Goal: Information Seeking & Learning: Learn about a topic

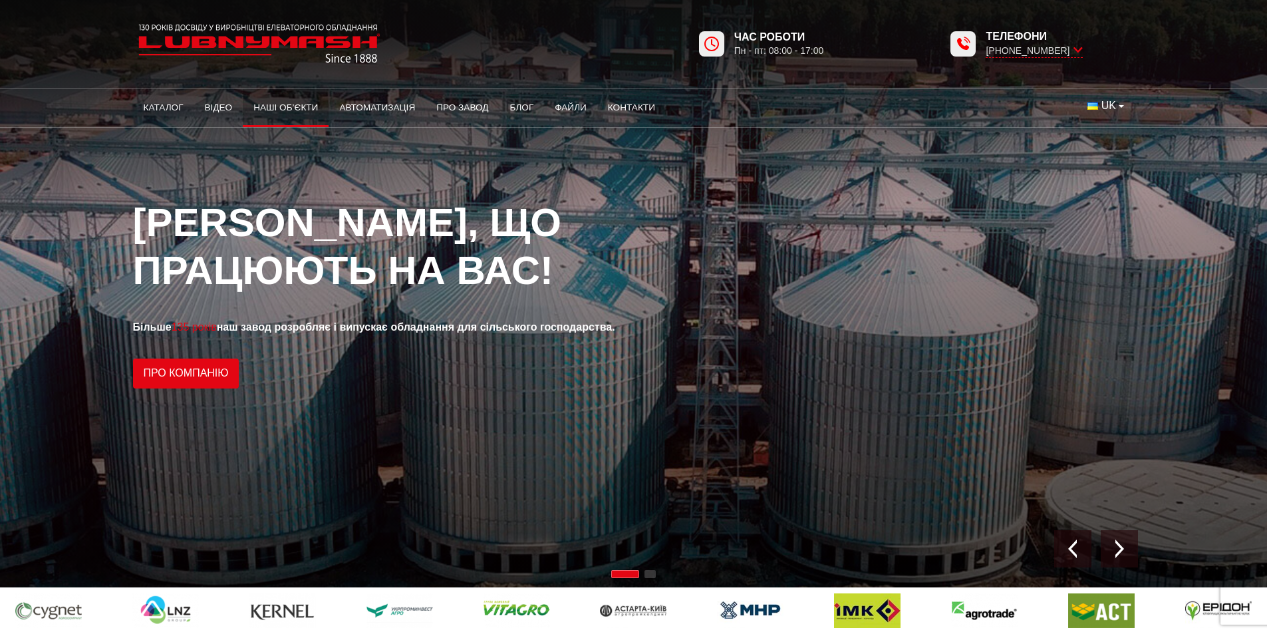
click at [287, 119] on link "Наші об’єкти" at bounding box center [286, 107] width 86 height 29
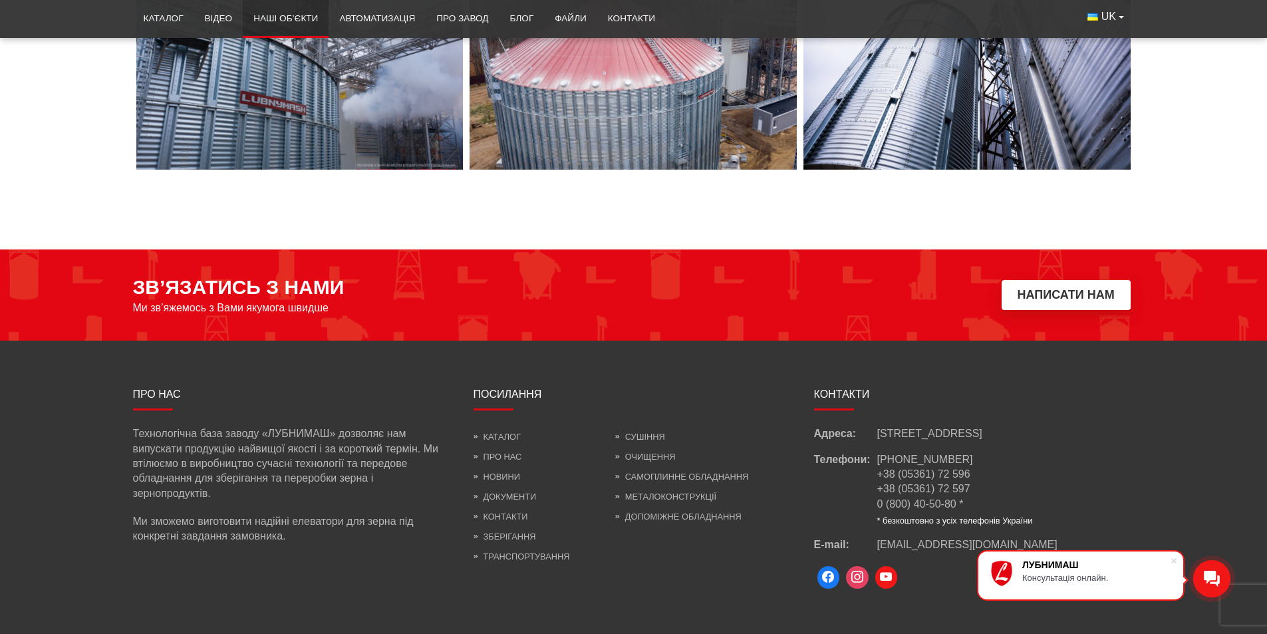
scroll to position [6185, 0]
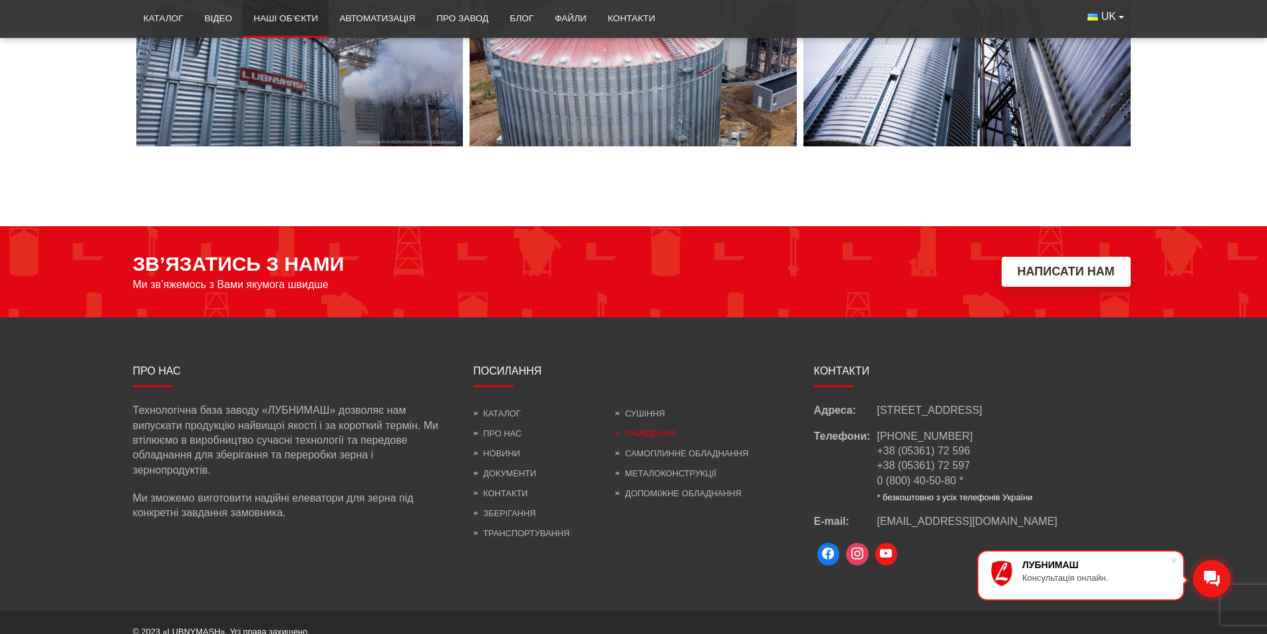
click at [636, 436] on link "Очищення" at bounding box center [645, 433] width 61 height 10
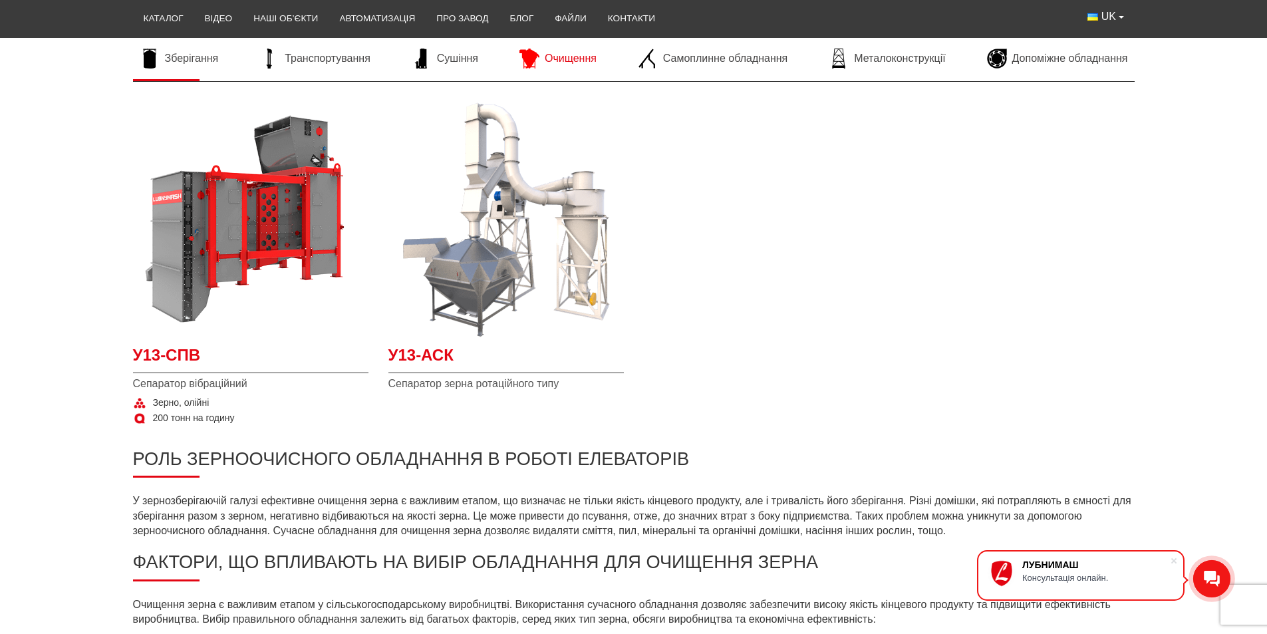
scroll to position [266, 0]
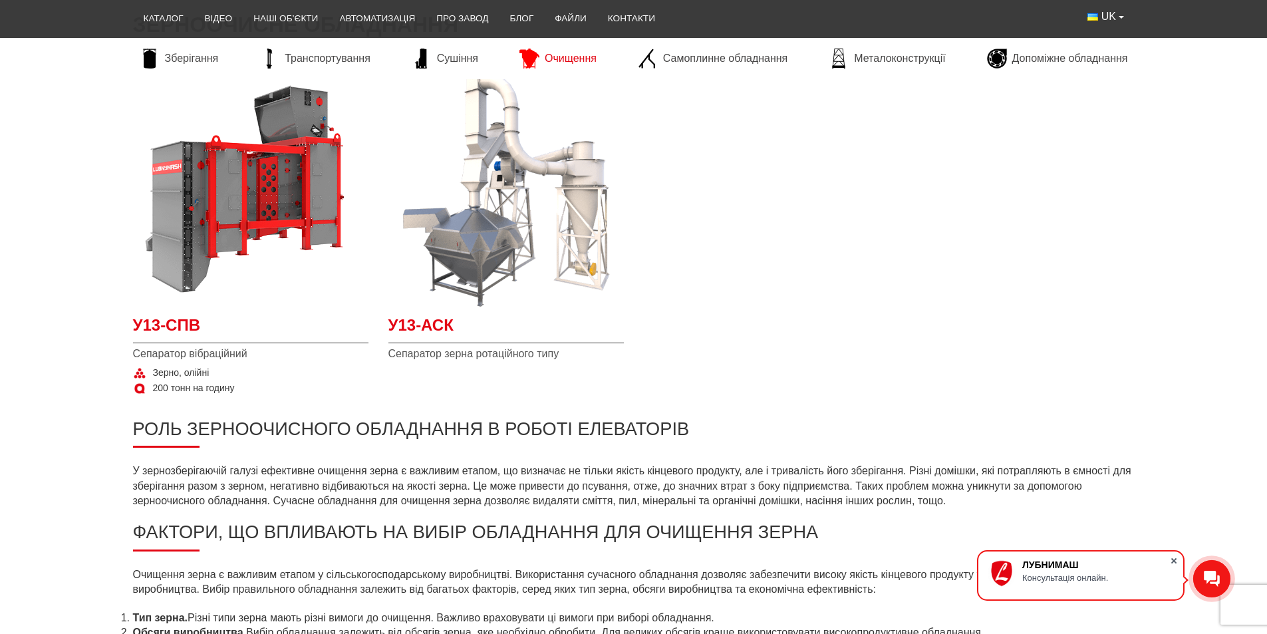
click at [1175, 557] on span at bounding box center [1173, 560] width 13 height 13
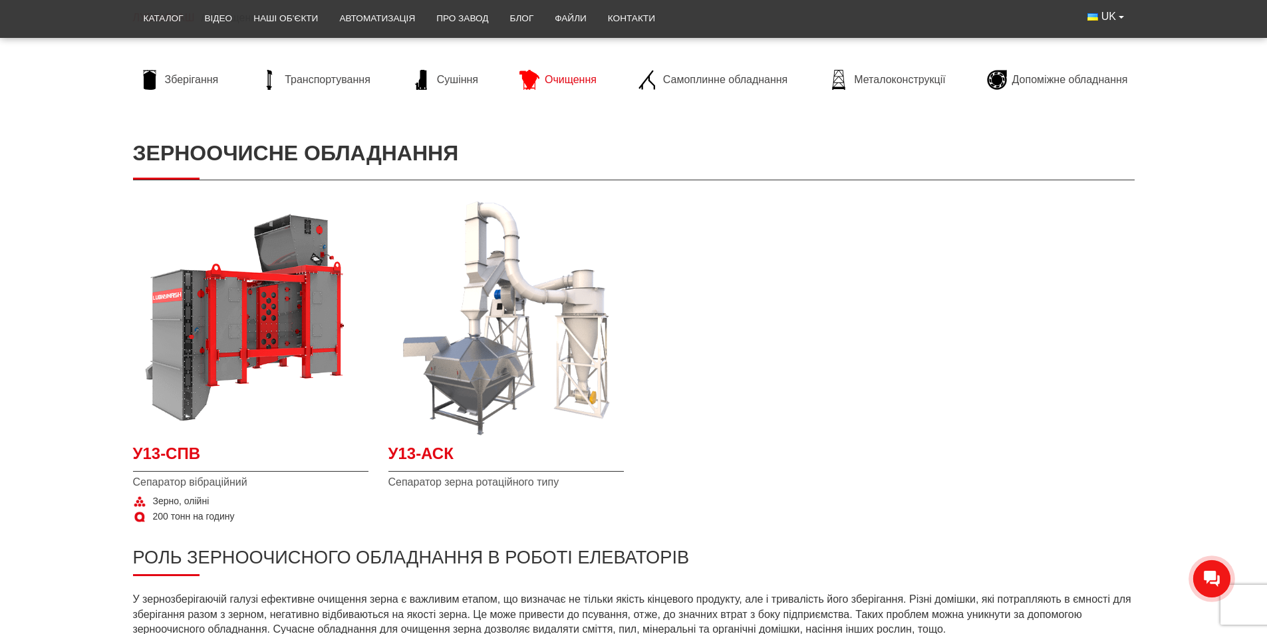
scroll to position [133, 0]
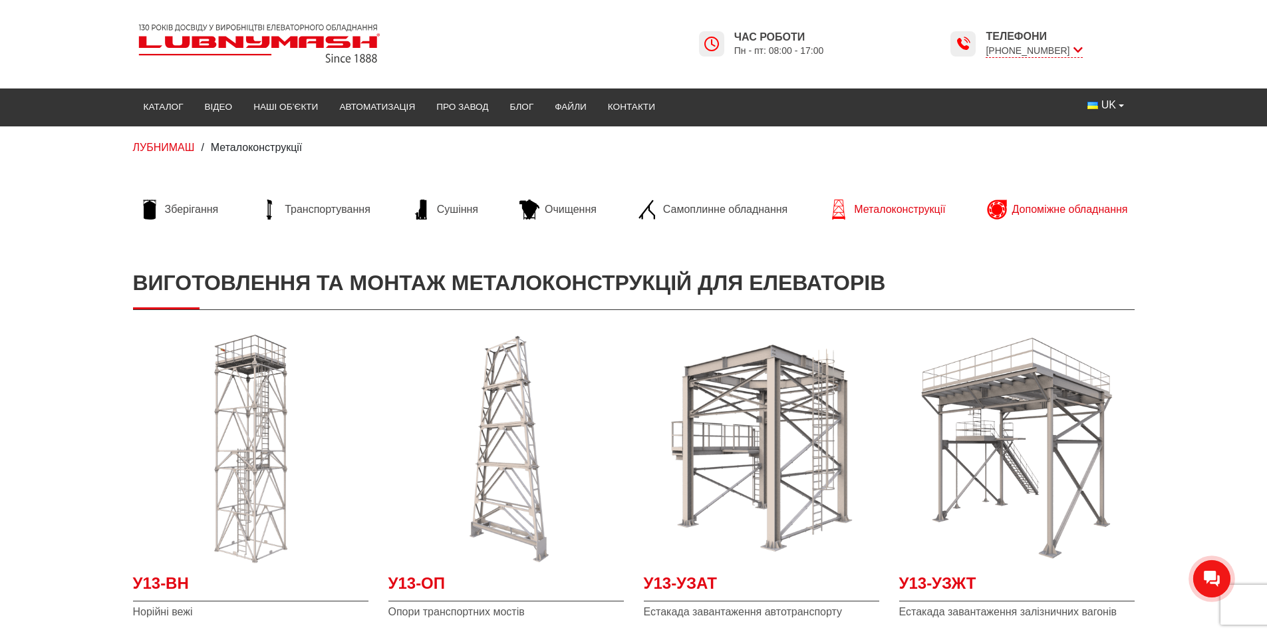
click at [1088, 200] on link "Допоміжне обладнання" at bounding box center [1057, 210] width 154 height 20
